Goal: Task Accomplishment & Management: Manage account settings

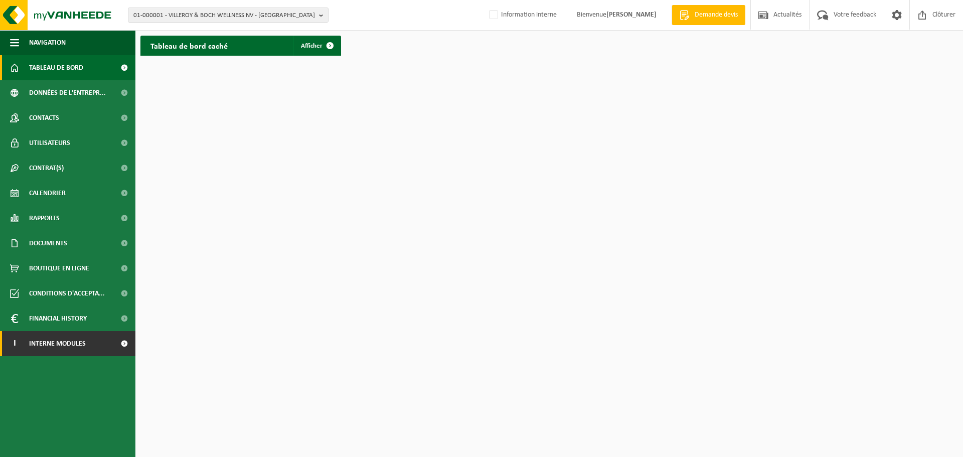
click at [123, 345] on span at bounding box center [124, 343] width 23 height 25
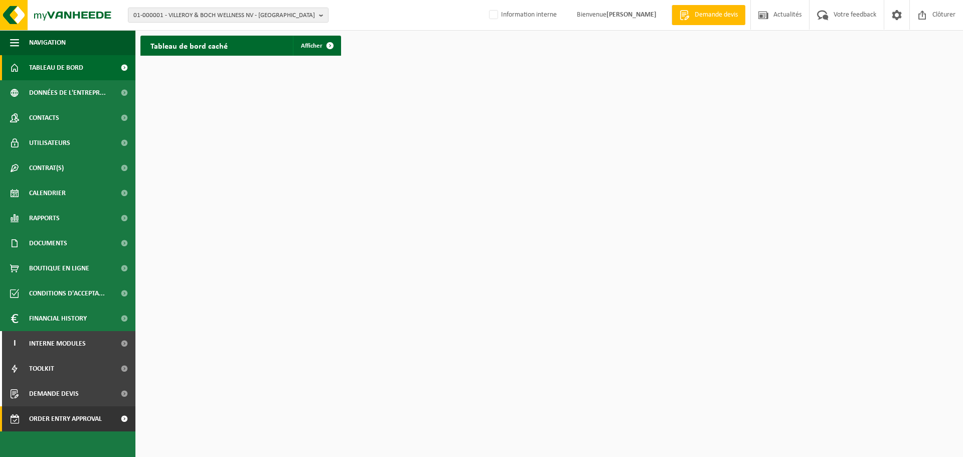
click at [123, 418] on span at bounding box center [124, 418] width 23 height 25
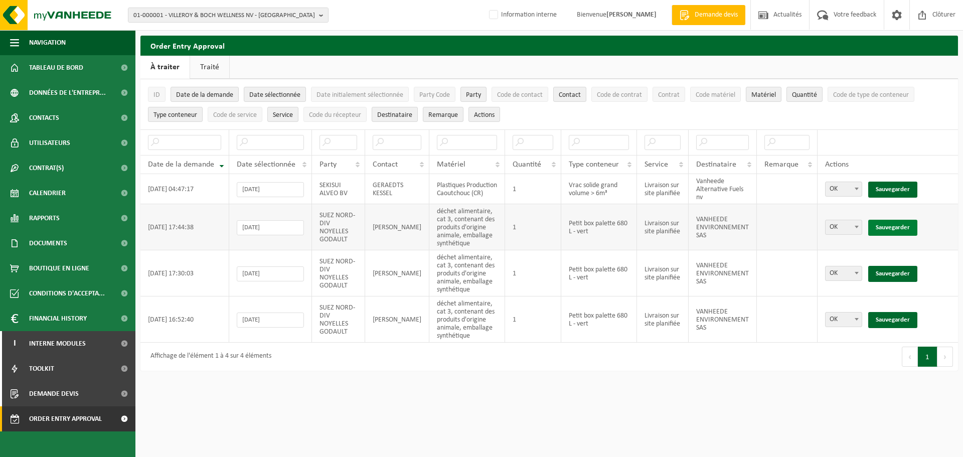
click at [890, 221] on link "Sauvegarder" at bounding box center [893, 228] width 49 height 16
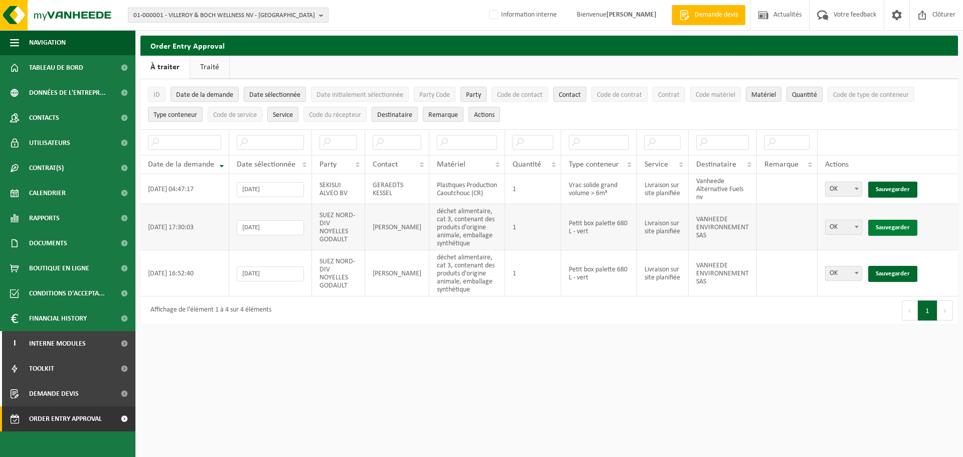
click at [891, 221] on link "Sauvegarder" at bounding box center [893, 228] width 49 height 16
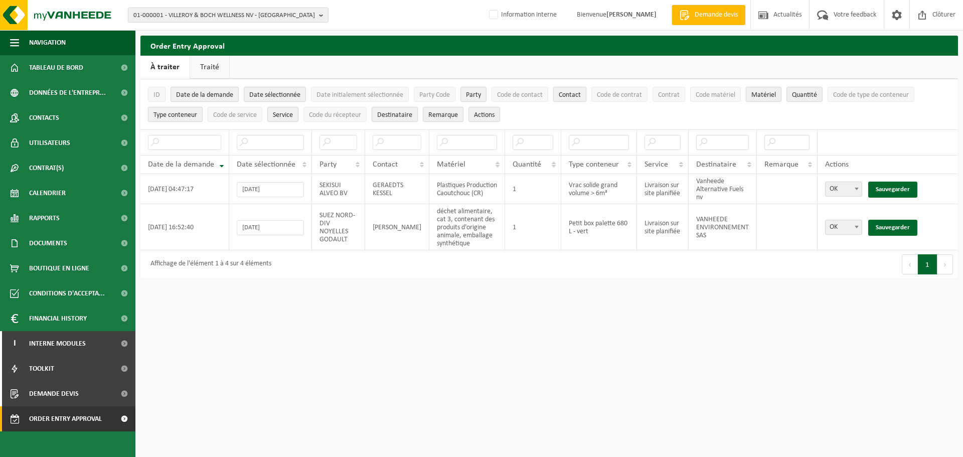
click at [891, 221] on link "Sauvegarder" at bounding box center [893, 228] width 49 height 16
